Goal: Task Accomplishment & Management: Complete application form

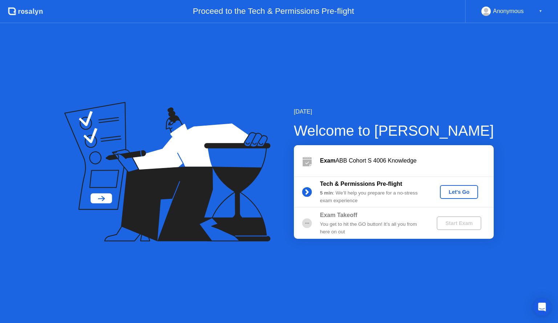
click at [456, 194] on div "Let's Go" at bounding box center [459, 192] width 32 height 6
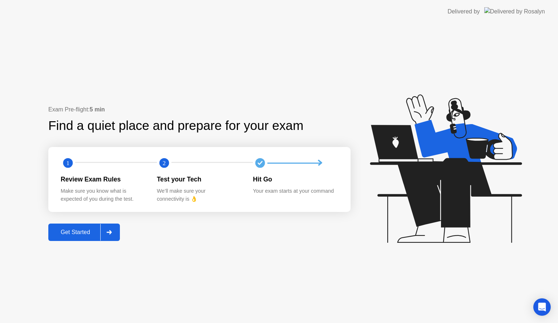
click at [78, 233] on div "Get Started" at bounding box center [76, 232] width 50 height 7
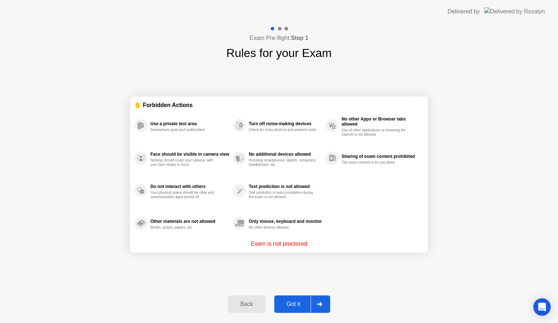
click at [284, 305] on div "Got it" at bounding box center [294, 304] width 34 height 7
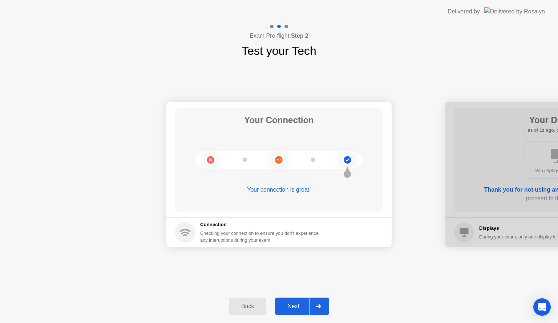
click at [295, 307] on div "Next" at bounding box center [293, 306] width 32 height 7
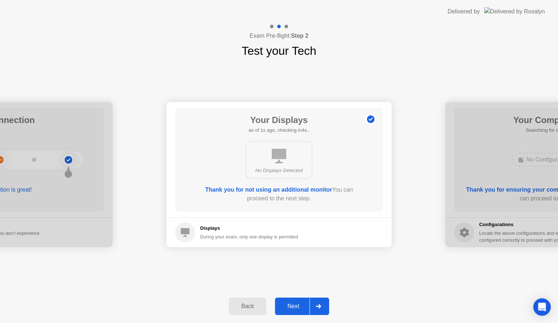
click at [294, 303] on div "Next" at bounding box center [293, 306] width 32 height 7
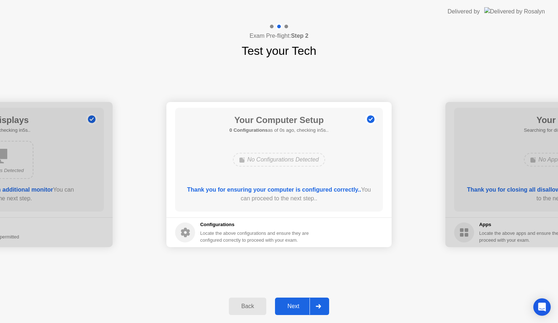
click at [298, 304] on div "Next" at bounding box center [293, 306] width 32 height 7
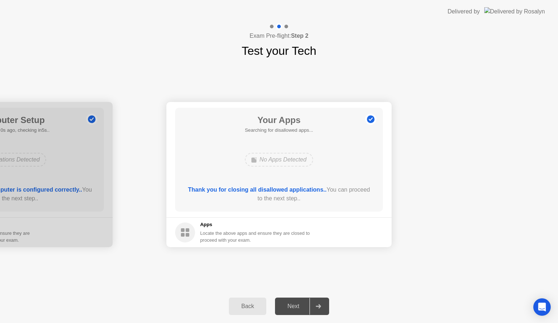
click at [298, 304] on div "Next" at bounding box center [293, 306] width 32 height 7
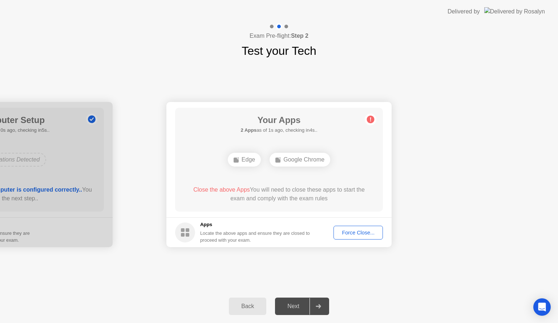
click at [357, 231] on div "Force Close..." at bounding box center [358, 233] width 44 height 6
click at [347, 232] on div "Force Close..." at bounding box center [358, 233] width 44 height 6
click at [354, 230] on div "Force Close..." at bounding box center [358, 233] width 44 height 6
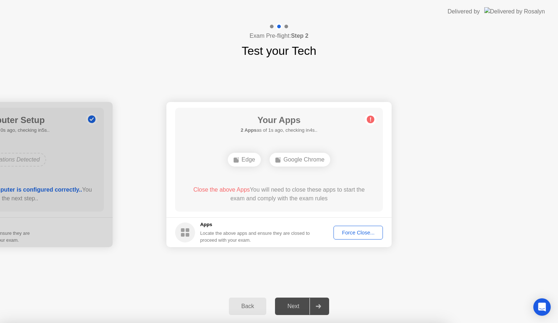
click at [351, 234] on div "Force Close..." at bounding box center [358, 233] width 44 height 6
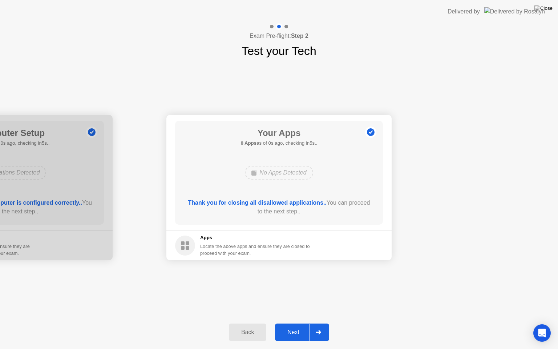
click at [352, 239] on footer "Apps Locate the above apps and ensure they are closed to proceed with your exam." at bounding box center [278, 245] width 225 height 30
click at [297, 323] on div "Next" at bounding box center [293, 332] width 32 height 7
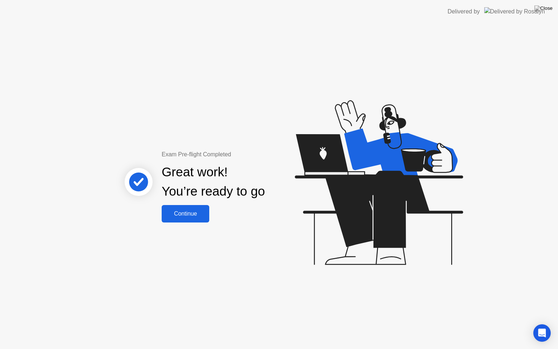
click at [192, 214] on div "Continue" at bounding box center [185, 213] width 43 height 7
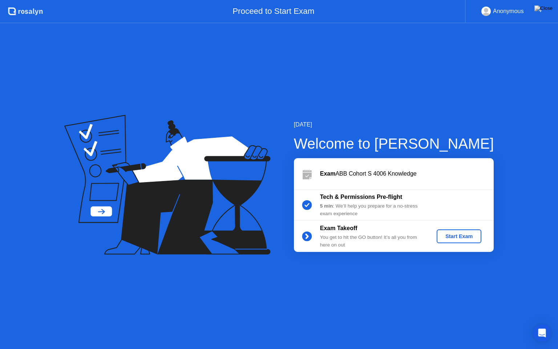
click at [452, 233] on div "Start Exam" at bounding box center [459, 236] width 39 height 6
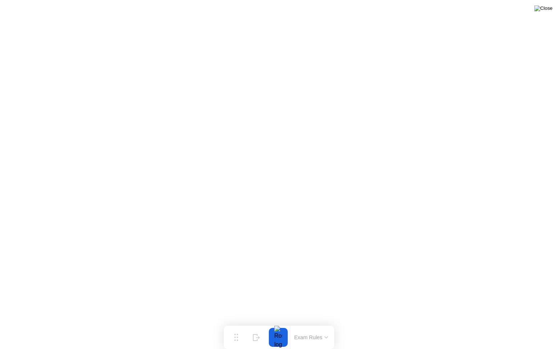
click at [548, 11] on img at bounding box center [544, 8] width 18 height 6
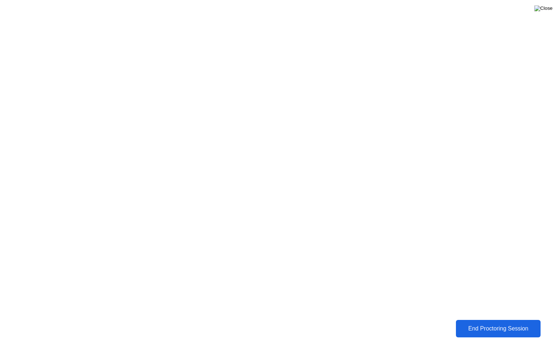
click at [551, 10] on img at bounding box center [544, 8] width 18 height 6
